Goal: Transaction & Acquisition: Purchase product/service

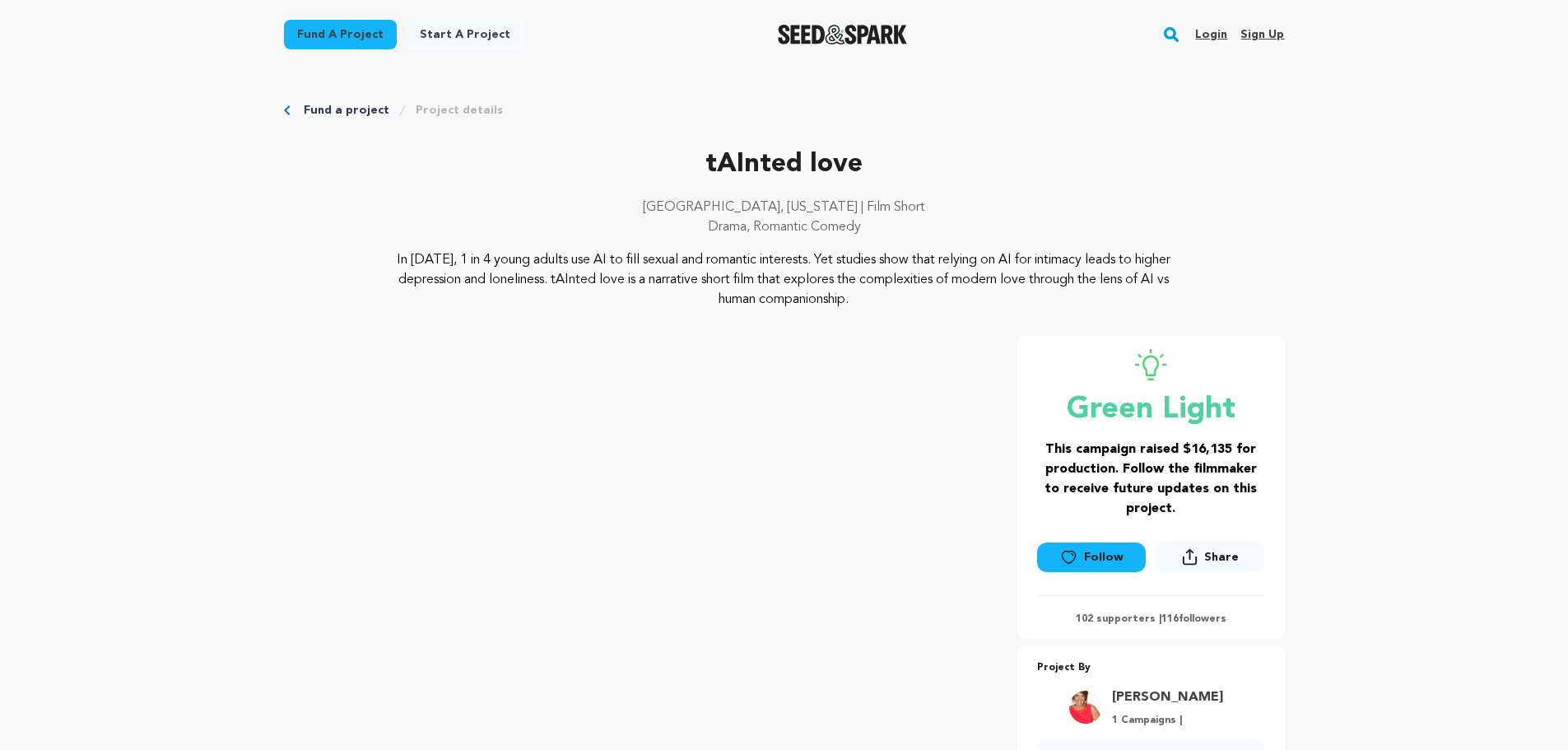
drag, startPoint x: 1566, startPoint y: 92, endPoint x: 1574, endPoint y: 135, distance: 43.7
click at [1075, 557] on icon at bounding box center [1067, 557] width 13 height 12
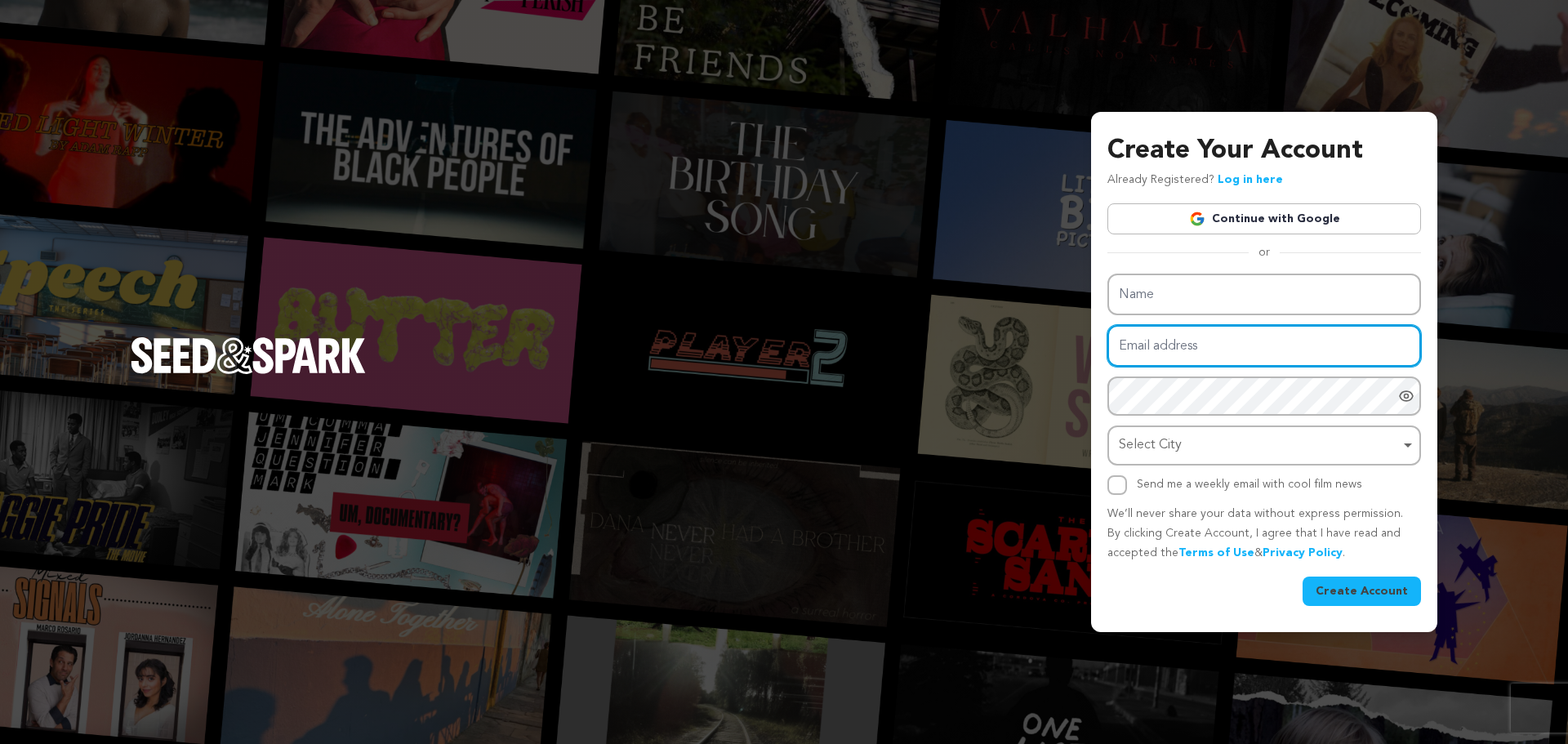
type input "[EMAIL_ADDRESS][DOMAIN_NAME]"
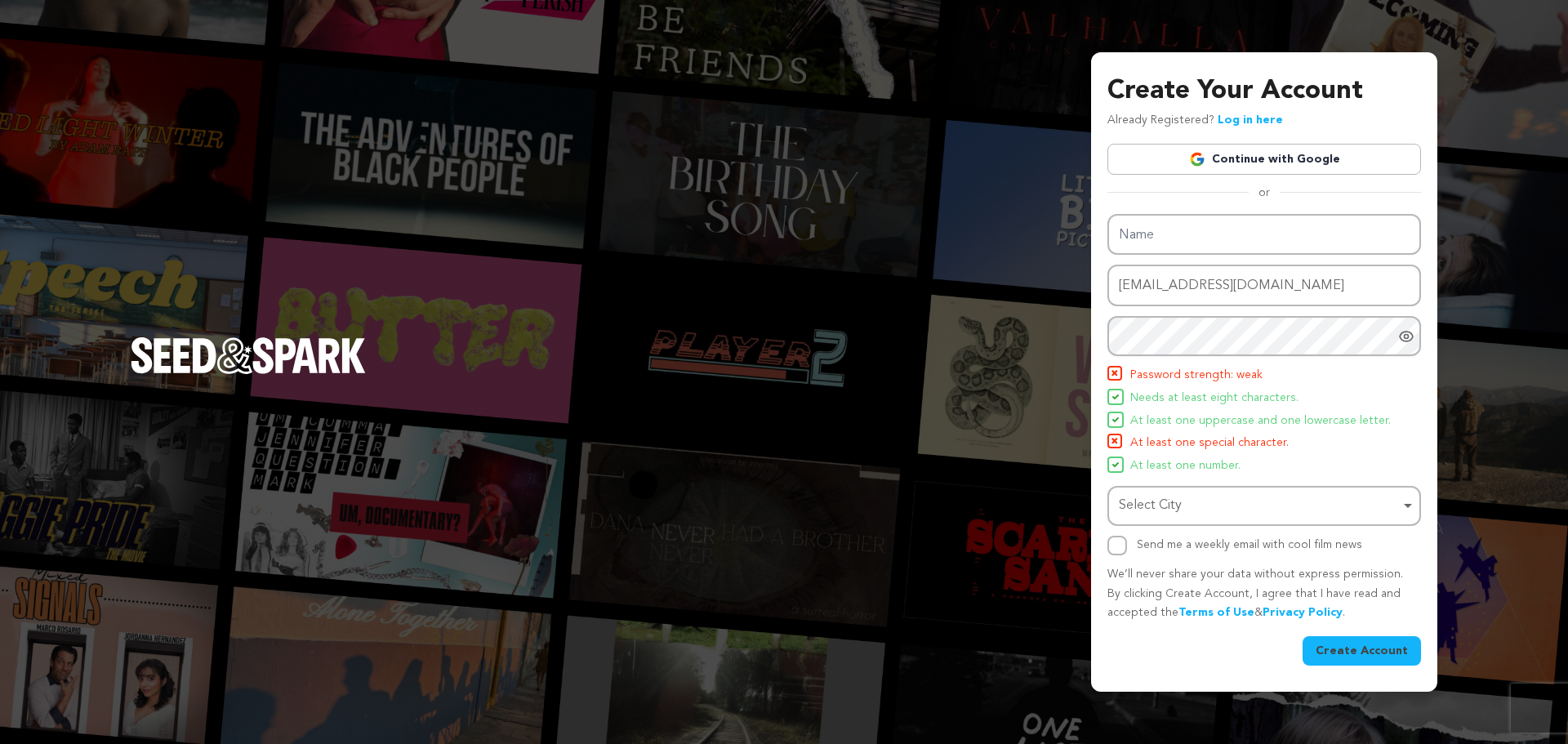
click at [1409, 396] on div "Name Email address toddc@inet2000.com Password Password must have at least 8 ch…" at bounding box center [1264, 385] width 314 height 342
click at [1400, 341] on icon "Show password as plain text. Warning: this will display your password on the sc…" at bounding box center [1406, 337] width 17 height 17
click at [1218, 497] on div "Select City Remove item" at bounding box center [1259, 505] width 281 height 24
click at [1374, 377] on li "Password strength: weak" at bounding box center [1264, 376] width 314 height 20
click at [1242, 120] on link "Log in here" at bounding box center [1250, 120] width 66 height 12
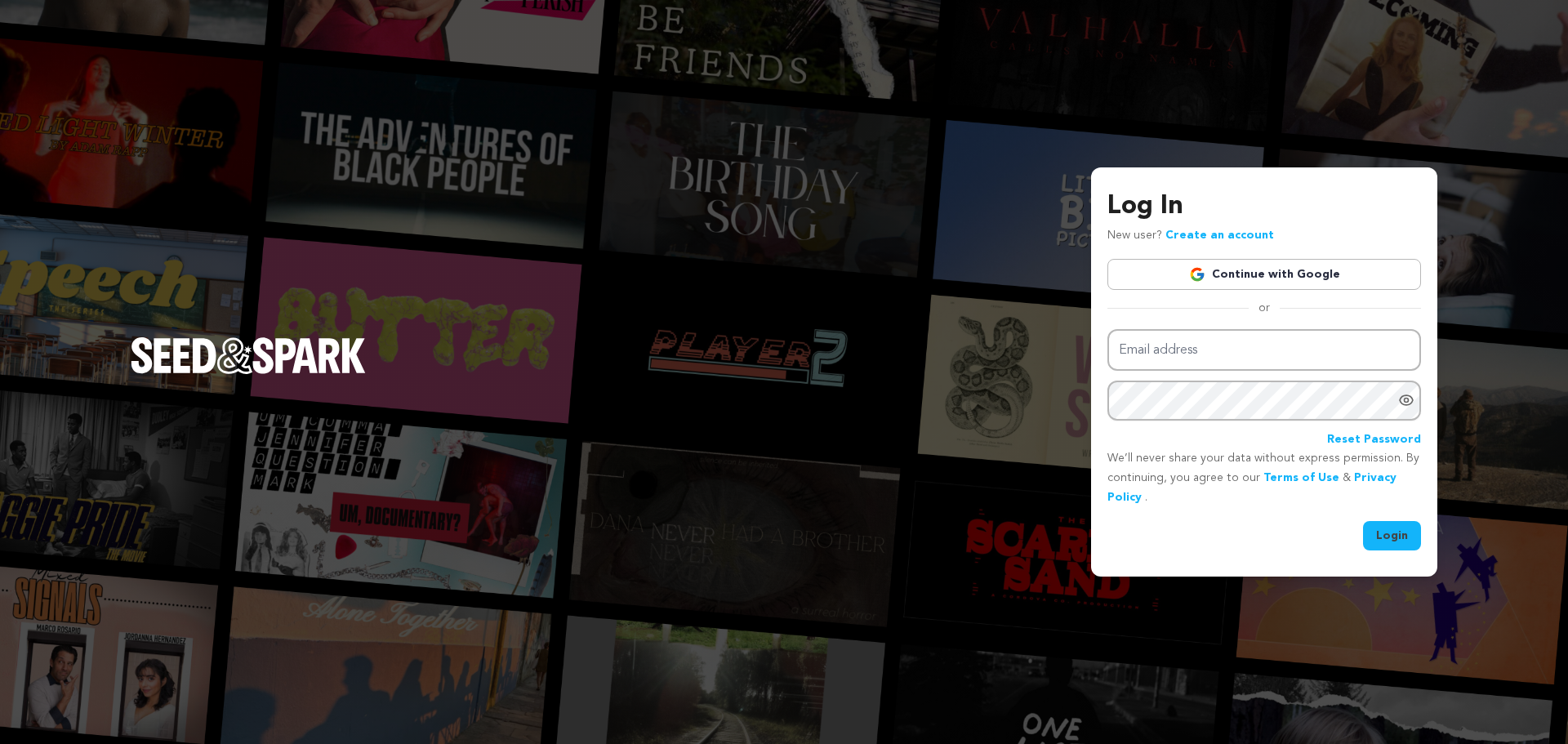
type input "[EMAIL_ADDRESS][DOMAIN_NAME]"
click at [1385, 532] on button "Login" at bounding box center [1391, 536] width 58 height 29
